Goal: Check status: Check status

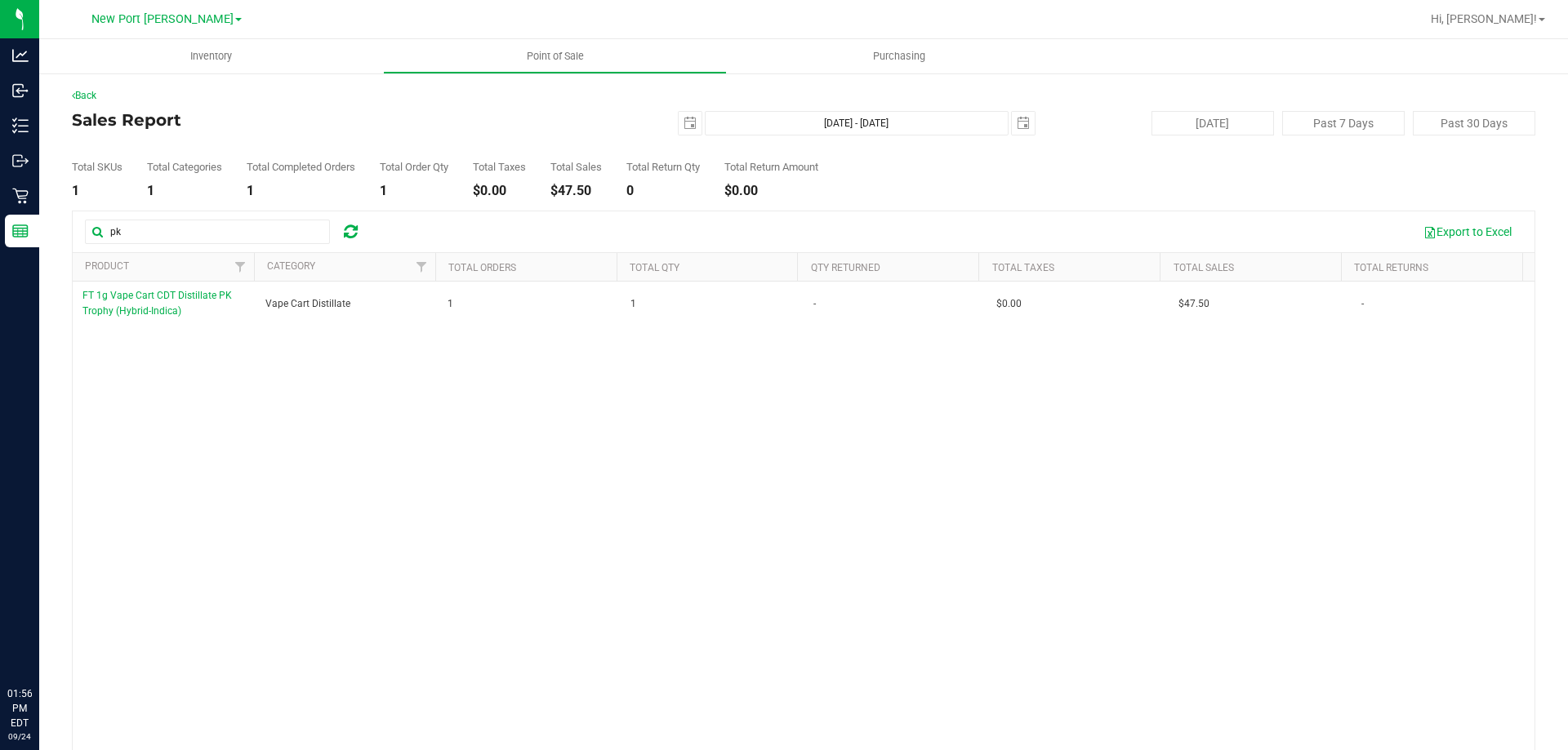
type input "pk"
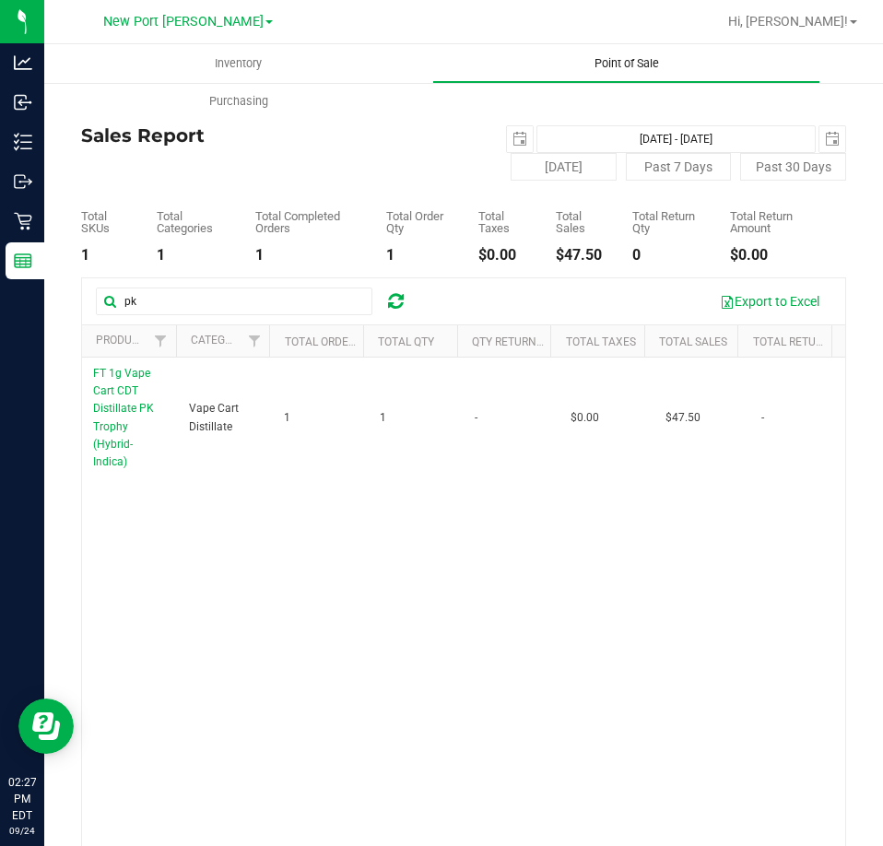
click at [591, 66] on span "Point of Sale" at bounding box center [627, 63] width 114 height 17
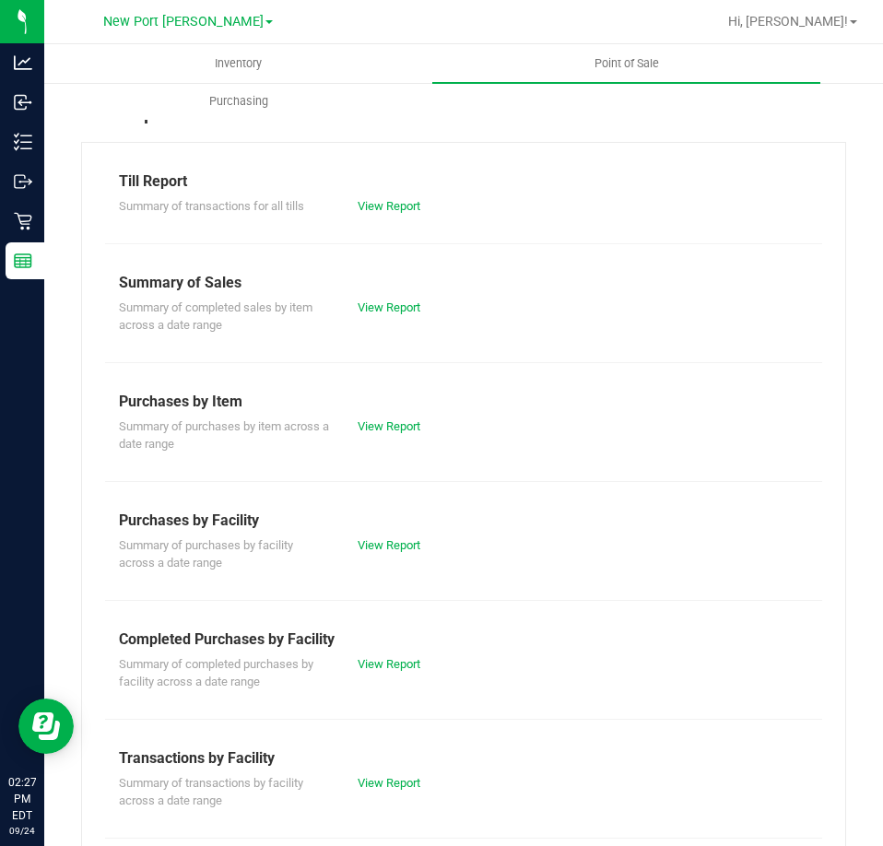
click at [394, 655] on div "View Report" at bounding box center [404, 664] width 120 height 18
click at [395, 657] on link "View Report" at bounding box center [389, 664] width 63 height 14
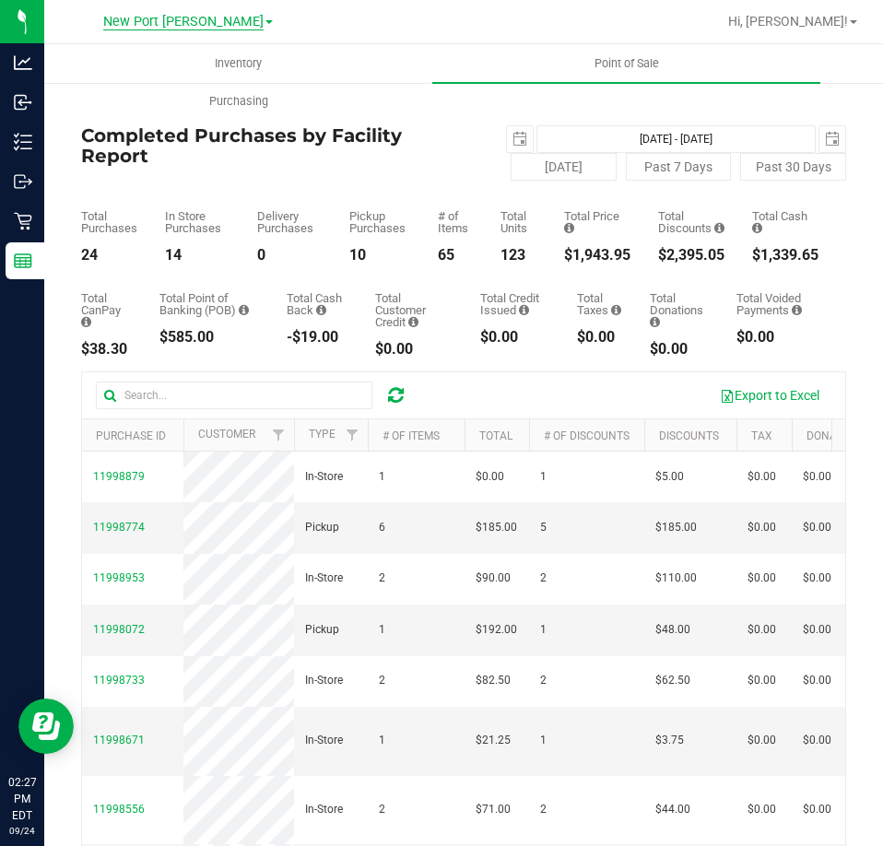
click at [198, 20] on span "New Port [PERSON_NAME]" at bounding box center [183, 22] width 160 height 17
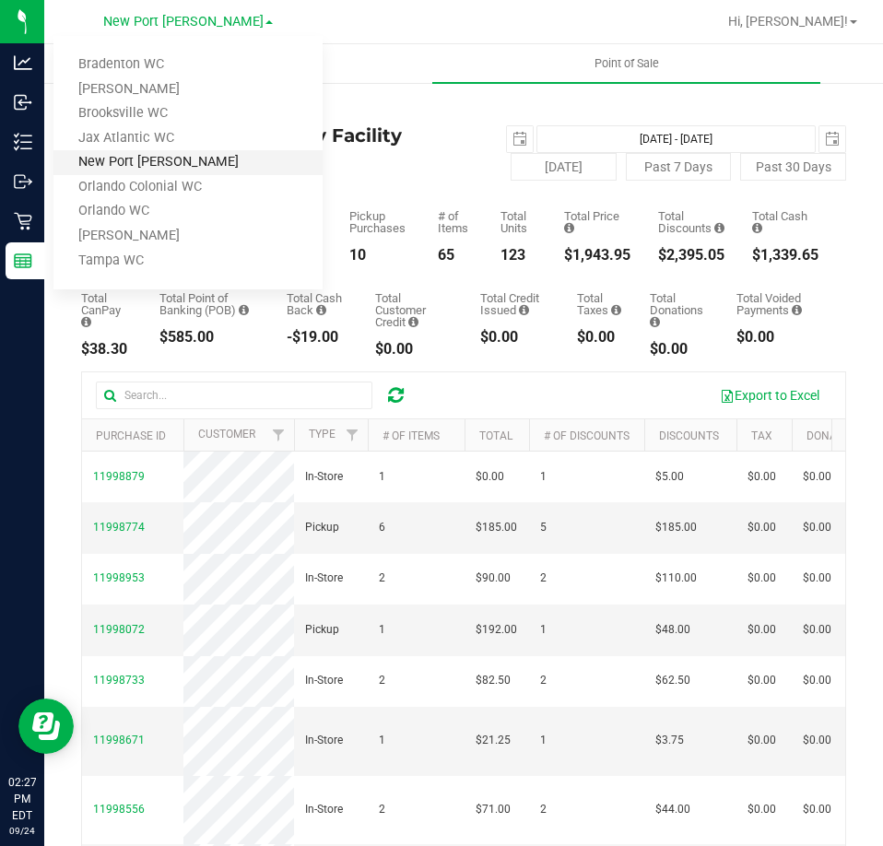
click at [132, 163] on link "New Port [PERSON_NAME]" at bounding box center [187, 162] width 269 height 25
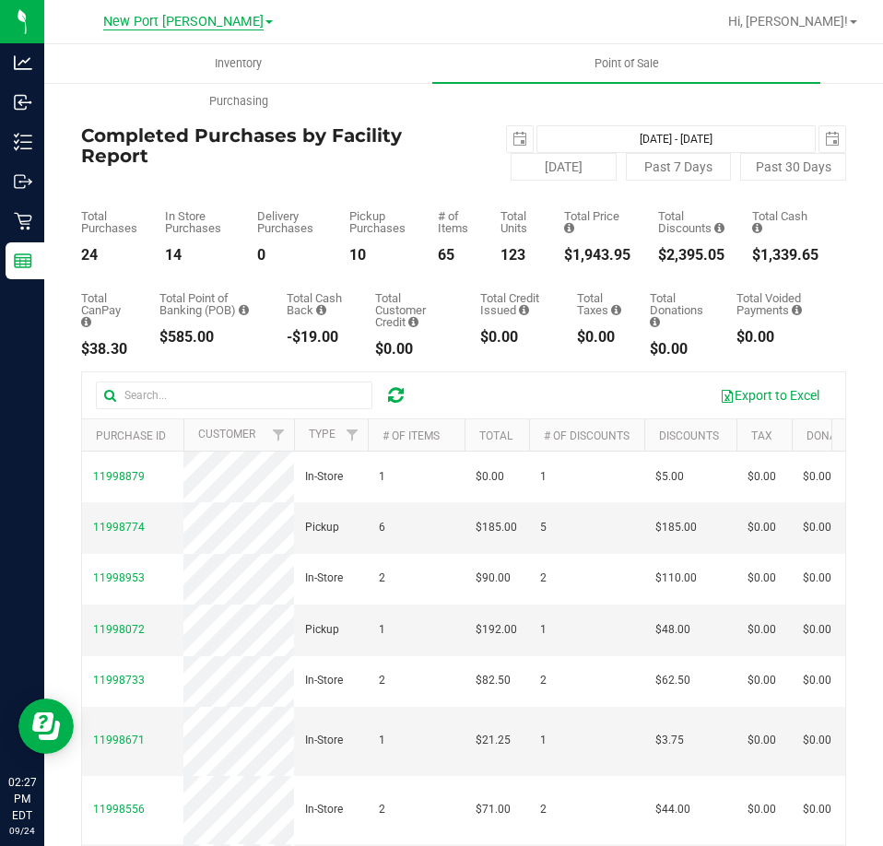
click at [159, 15] on span "New Port [PERSON_NAME]" at bounding box center [183, 22] width 160 height 17
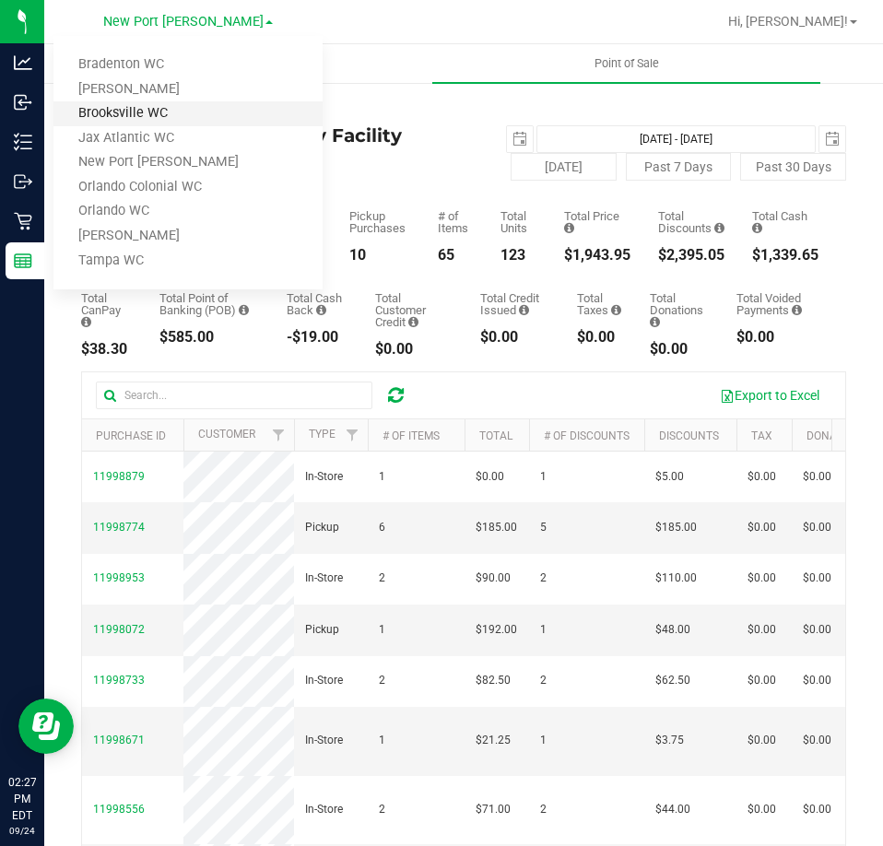
click at [129, 105] on link "Brooksville WC" at bounding box center [187, 113] width 269 height 25
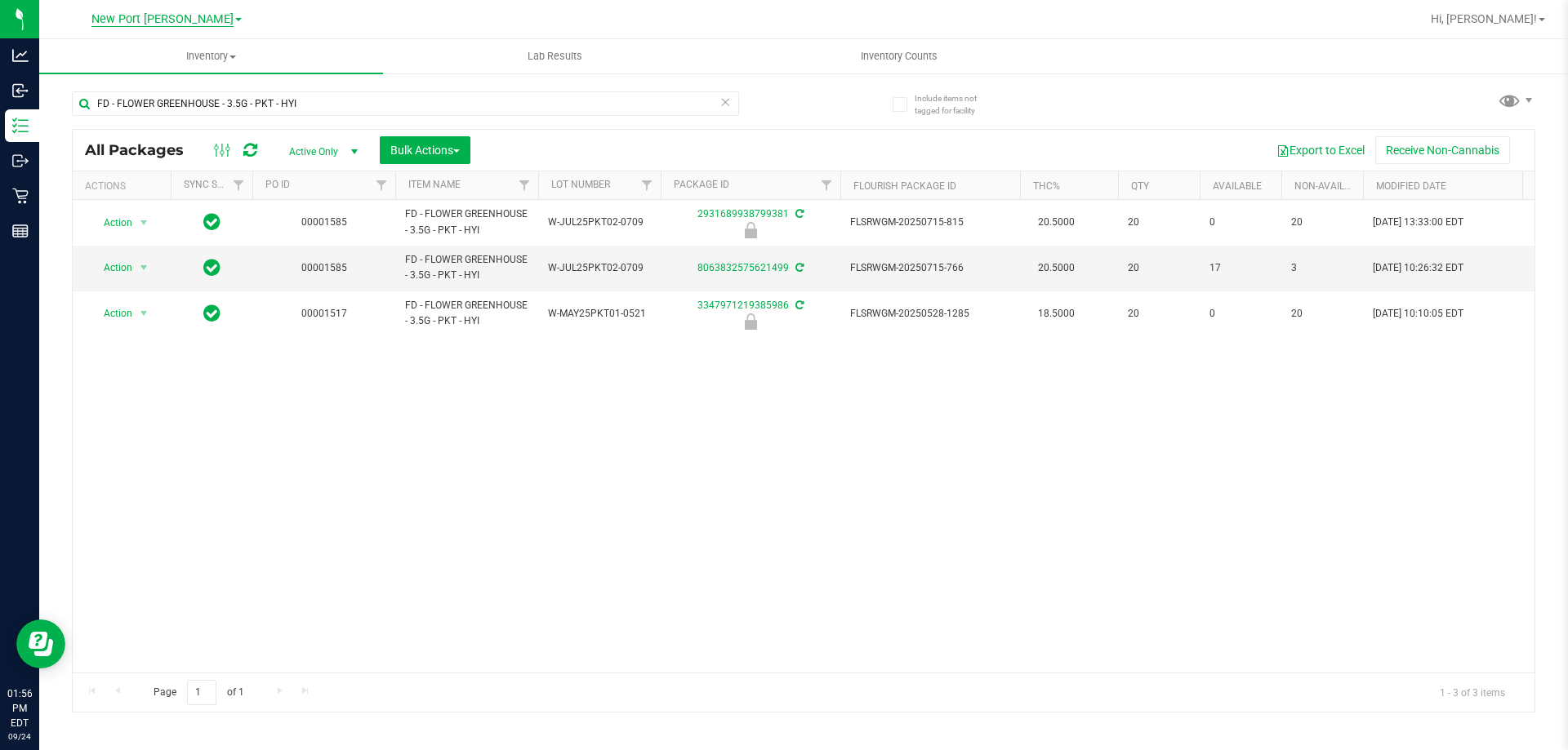
click at [198, 16] on span "New Port [PERSON_NAME]" at bounding box center [162, 19] width 142 height 15
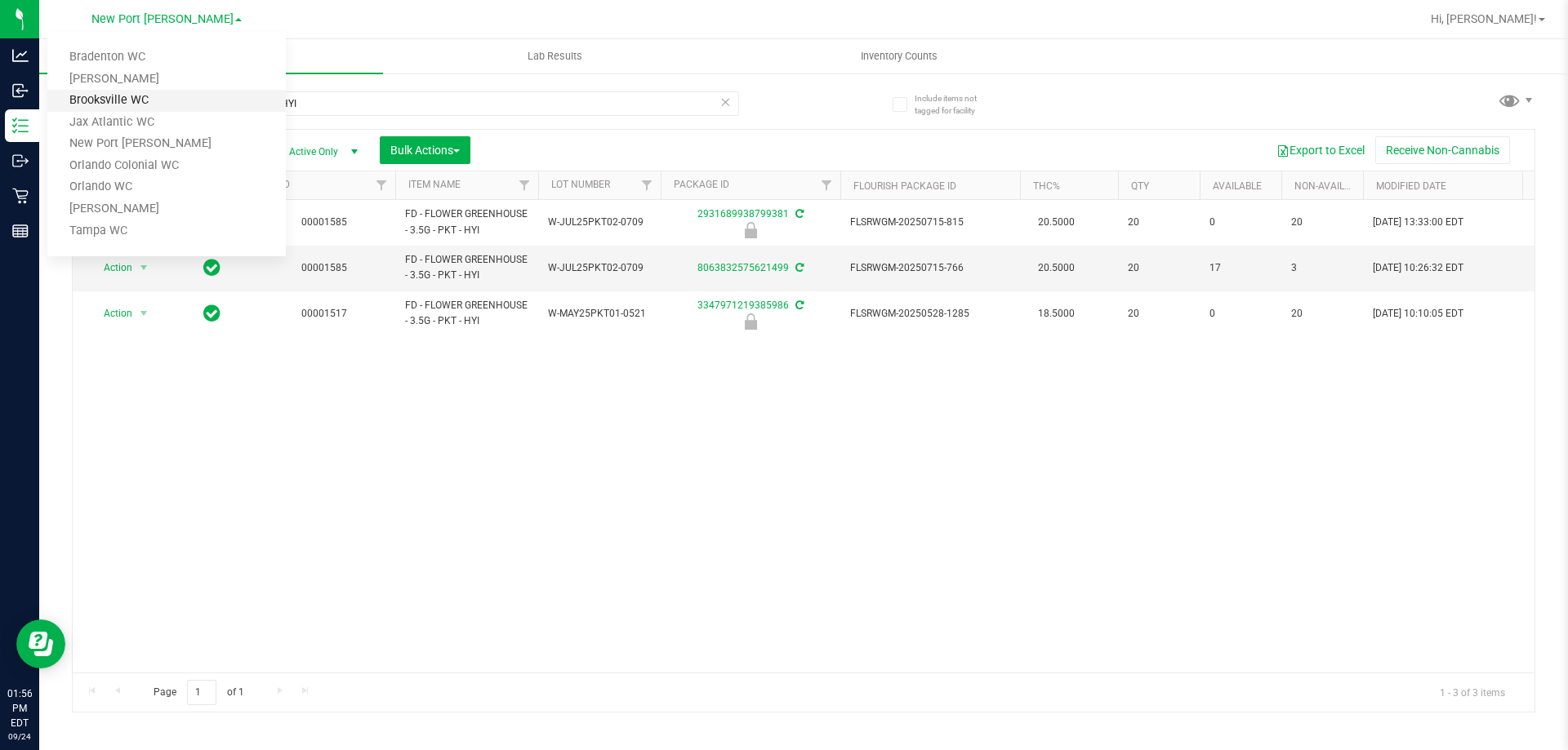
click at [151, 102] on link "Brooksville WC" at bounding box center [166, 100] width 238 height 22
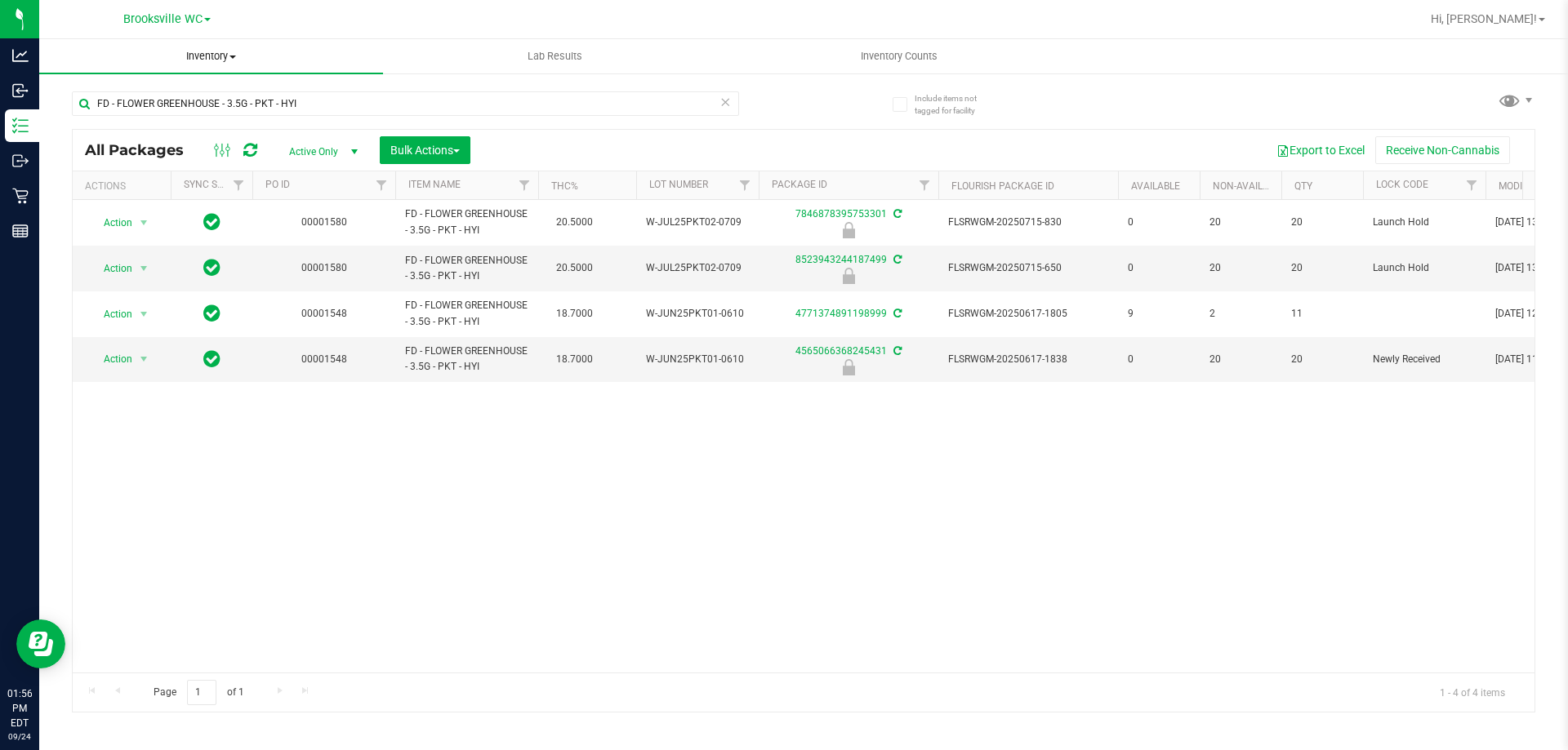
click at [196, 51] on span "Inventory" at bounding box center [211, 56] width 344 height 15
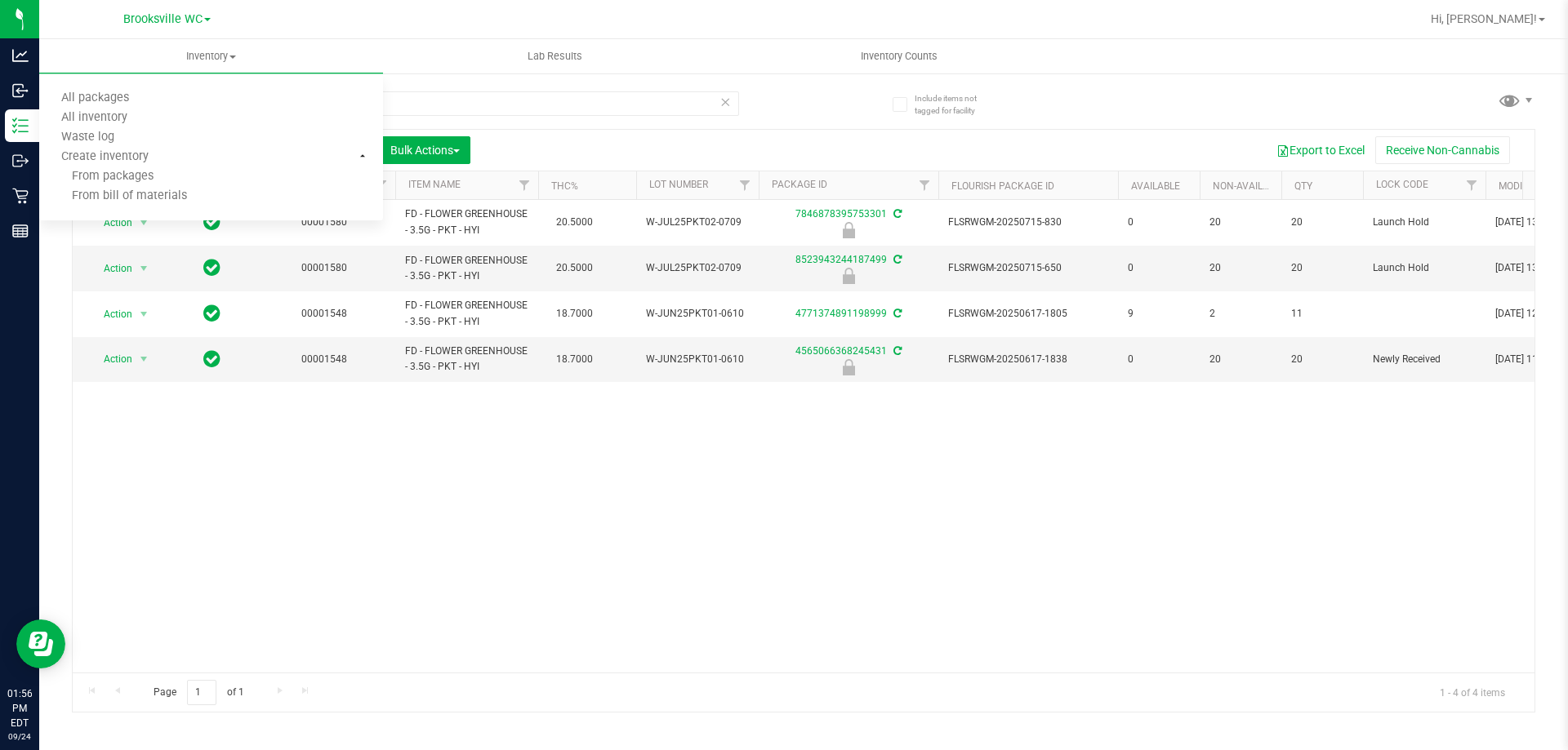
click at [242, 508] on div "Action Action Edit attributes Global inventory Locate package Package audit log…" at bounding box center [803, 437] width 1462 height 473
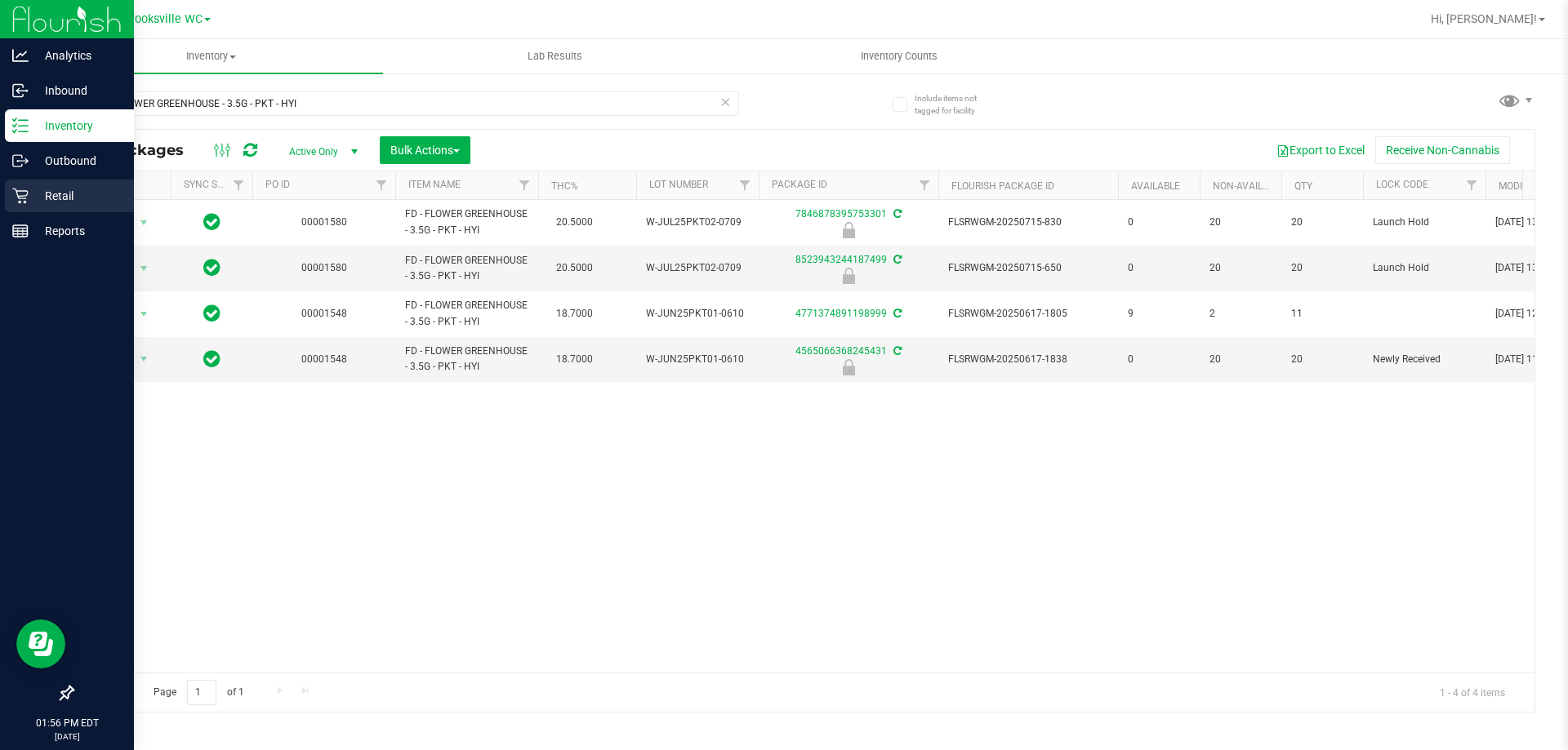
click at [79, 201] on p "Retail" at bounding box center [77, 196] width 98 height 19
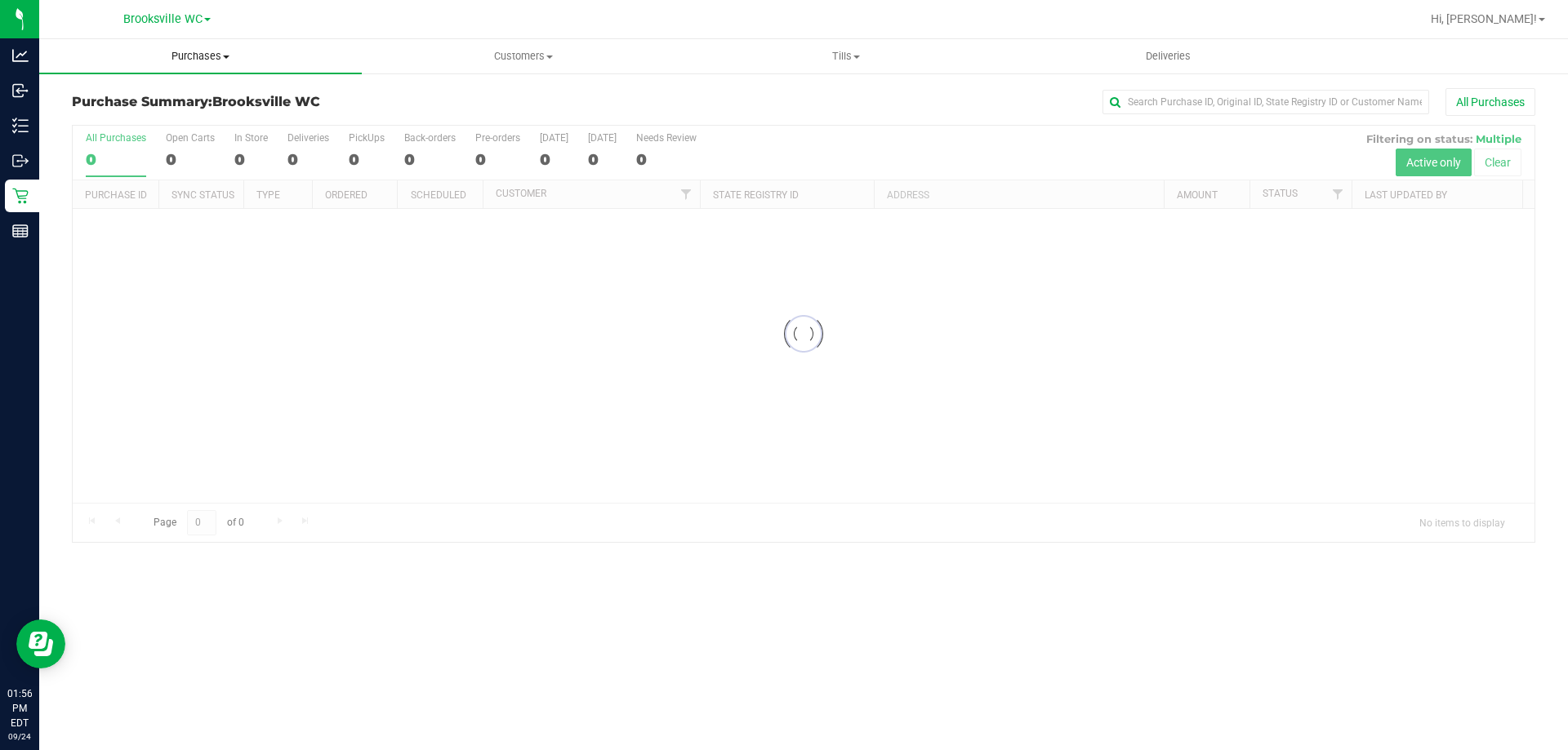
click at [197, 53] on span "Purchases" at bounding box center [200, 56] width 322 height 15
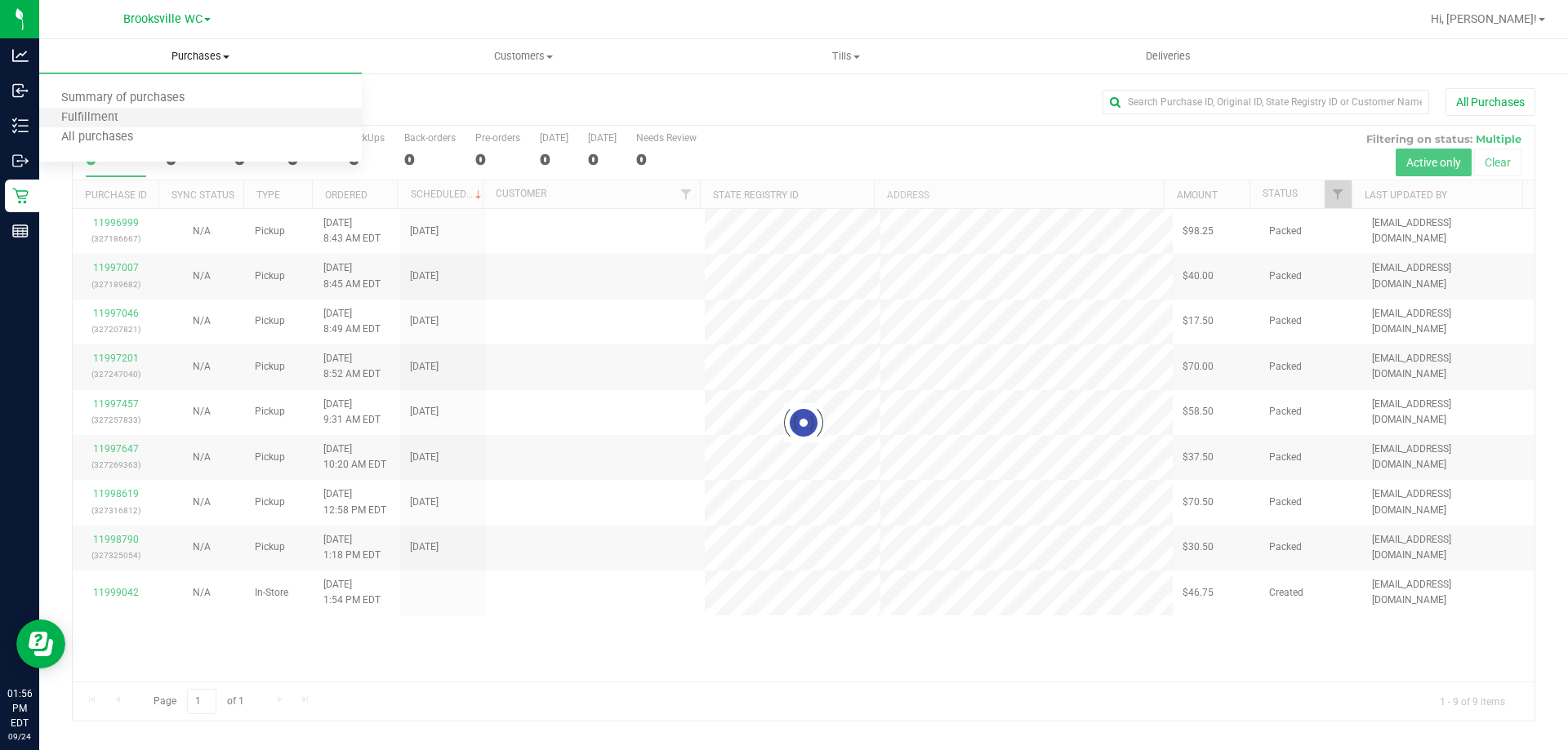
click at [182, 127] on li "Fulfillment" at bounding box center [200, 119] width 322 height 19
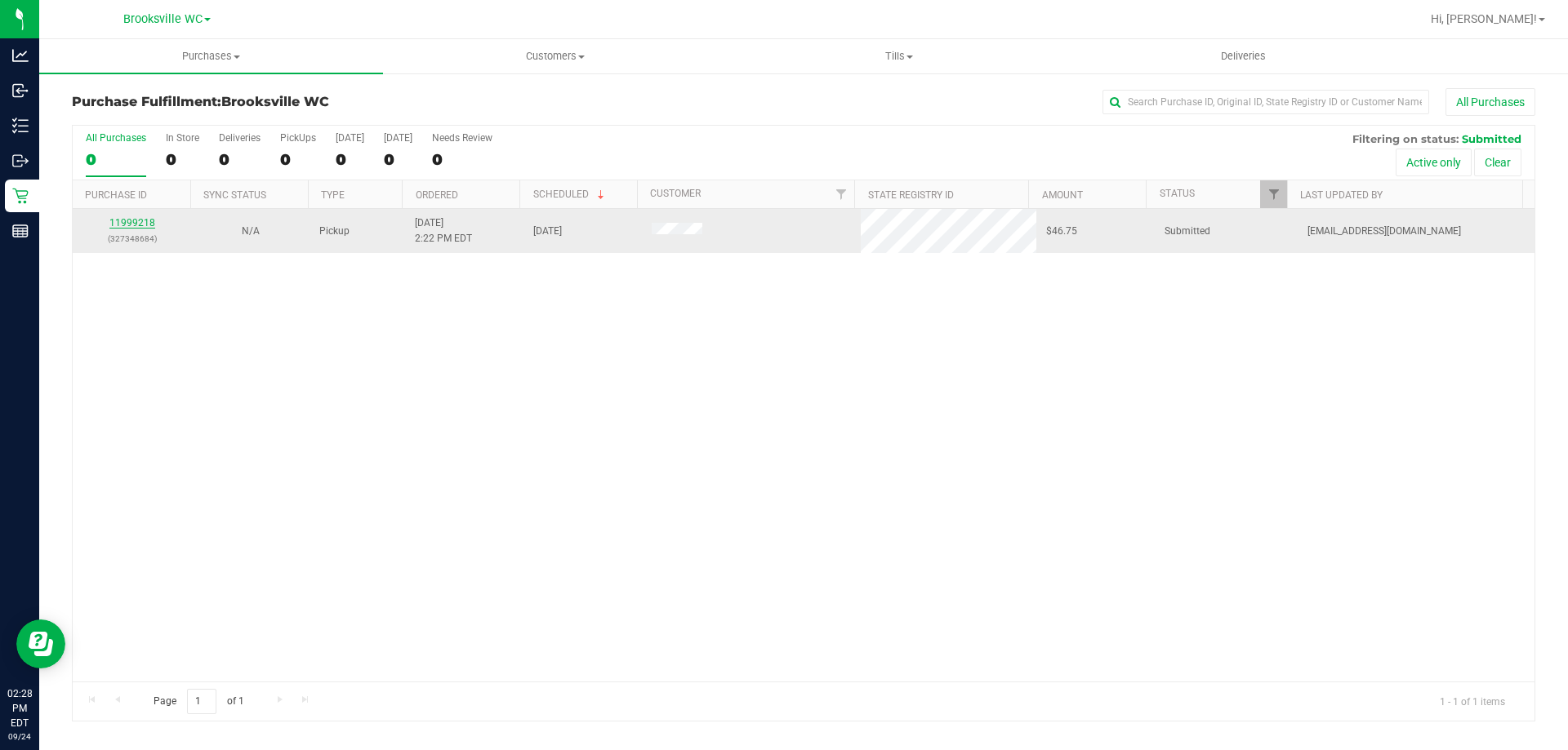
click at [121, 220] on link "11999218" at bounding box center [133, 222] width 46 height 12
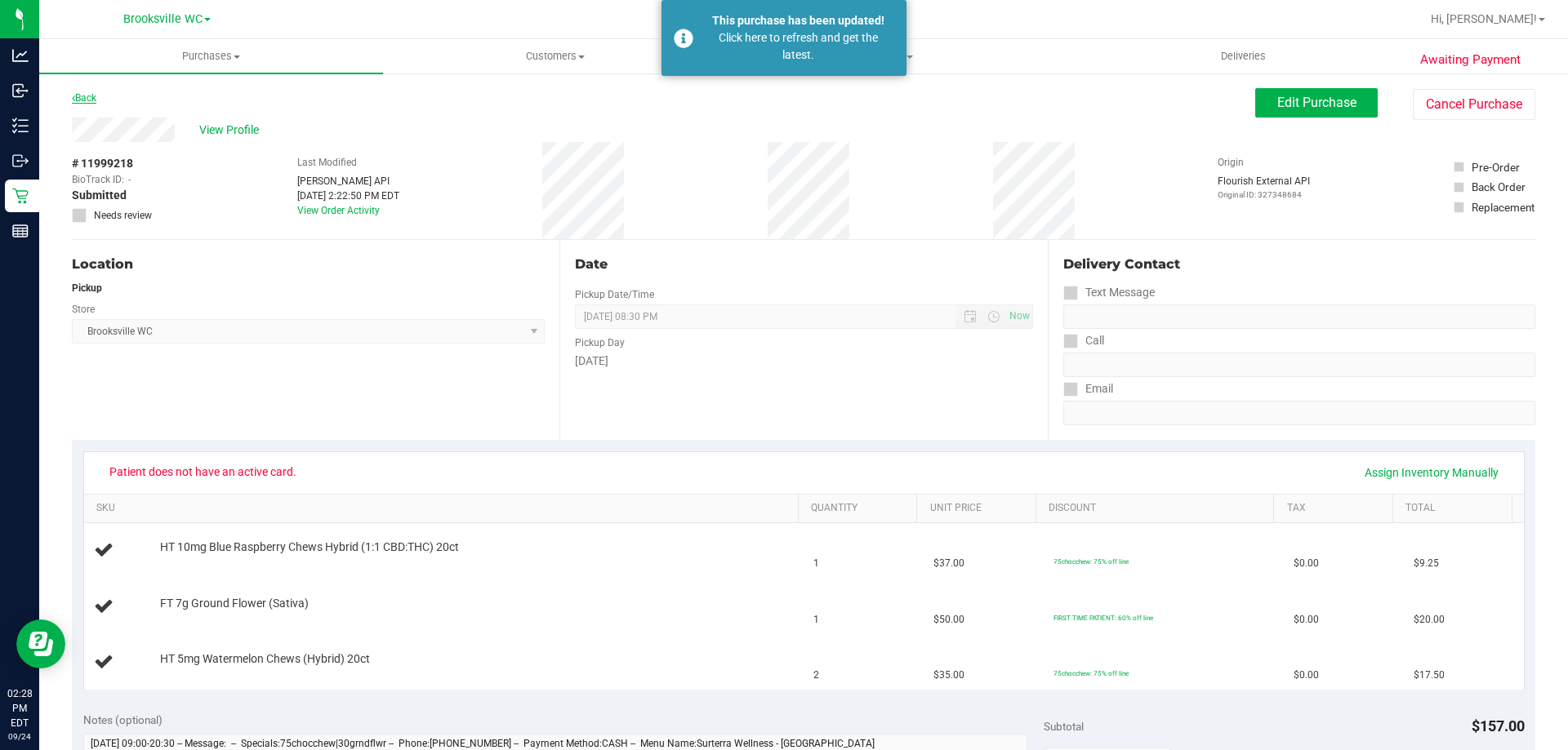
click at [89, 98] on link "Back" at bounding box center [84, 97] width 25 height 12
